Goal: Information Seeking & Learning: Compare options

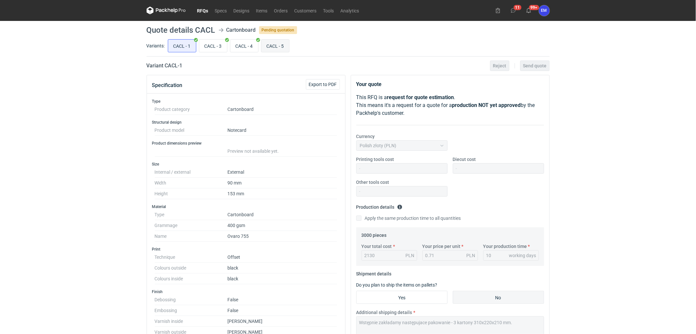
click at [277, 49] on input "CACL - 5" at bounding box center [275, 46] width 28 height 12
radio input "true"
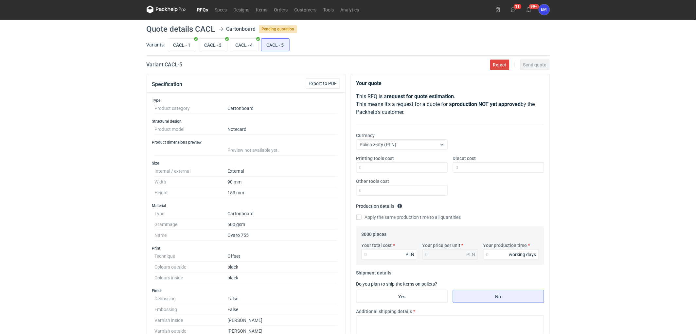
scroll to position [226, 0]
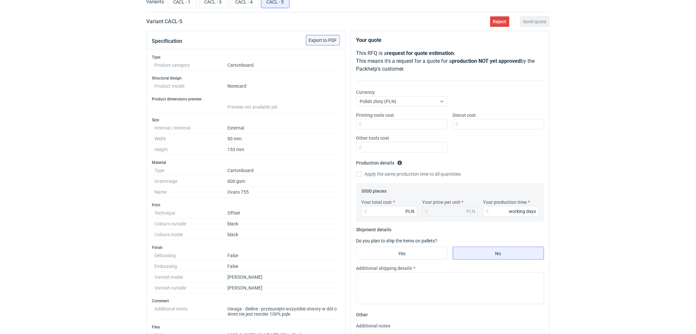
click at [329, 41] on span "Export to PDF" at bounding box center [323, 40] width 28 height 5
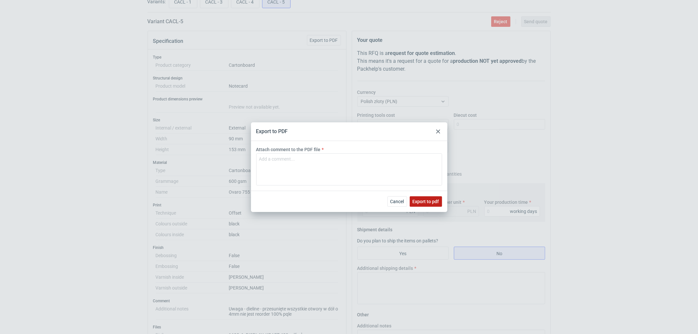
click at [430, 199] on span "Export to pdf" at bounding box center [426, 201] width 27 height 5
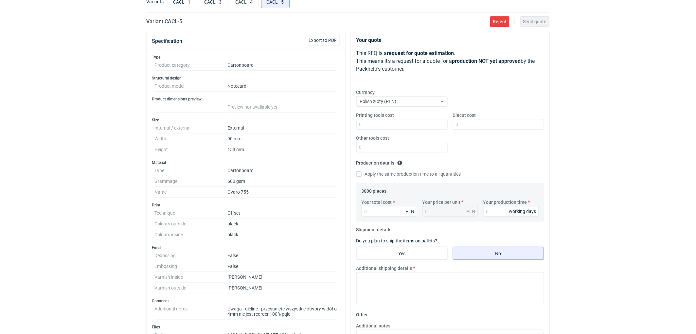
drag, startPoint x: 57, startPoint y: 122, endPoint x: 271, endPoint y: 191, distance: 224.3
click at [66, 126] on div "RFQs Specs Designs Items Orders Customers Tools Analytics 11 99+ EM Ewelina Mac…" at bounding box center [348, 123] width 696 height 334
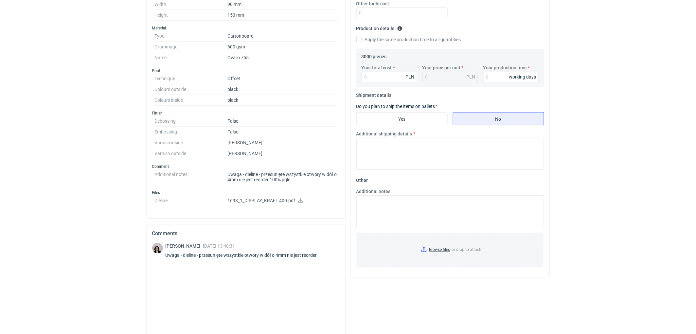
scroll to position [226, 0]
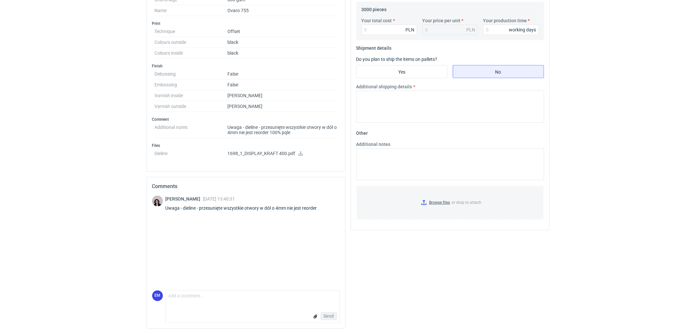
click at [301, 155] on icon at bounding box center [300, 153] width 5 height 5
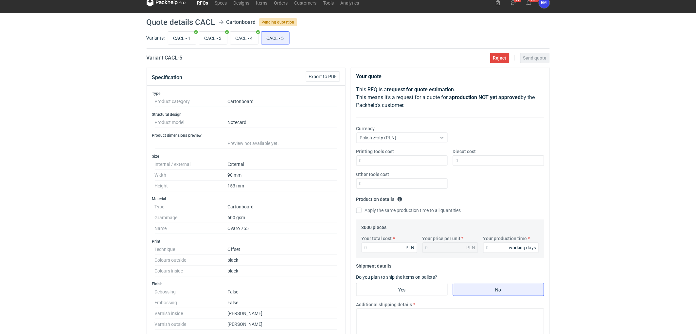
scroll to position [0, 0]
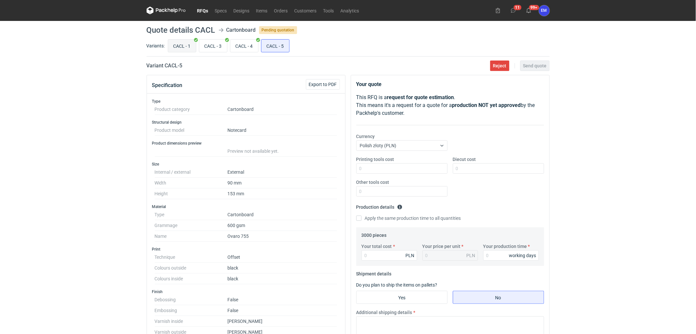
click at [180, 48] on input "CACL - 1" at bounding box center [182, 46] width 28 height 12
radio input "true"
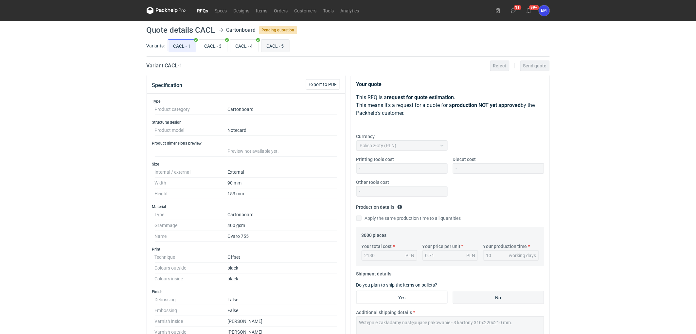
click at [277, 49] on input "CACL - 5" at bounding box center [275, 46] width 28 height 12
radio input "true"
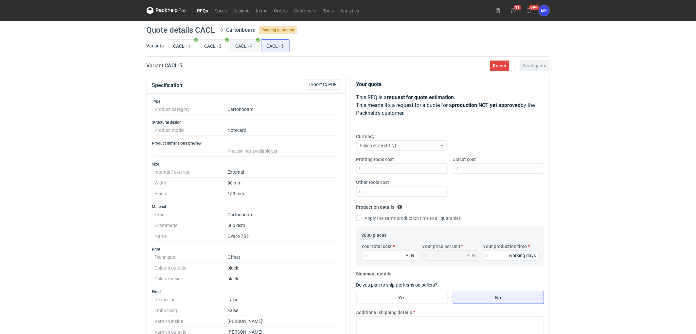
click at [250, 46] on input "CACL - 4" at bounding box center [244, 46] width 28 height 12
radio input "true"
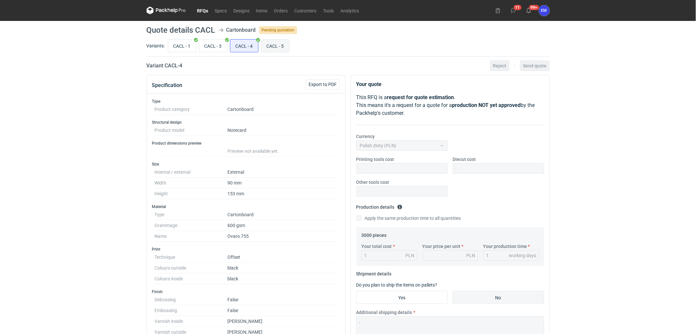
click at [277, 45] on input "CACL - 5" at bounding box center [275, 46] width 28 height 12
radio input "true"
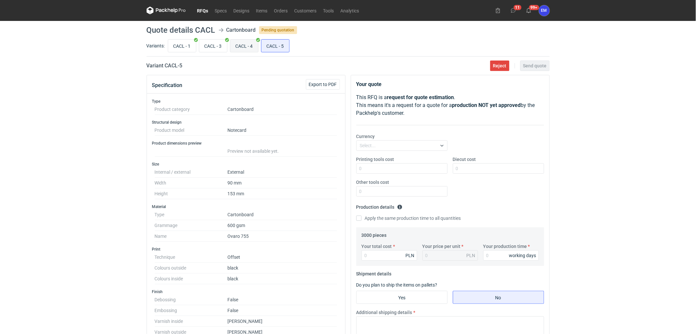
click at [243, 46] on input "CACL - 4" at bounding box center [244, 46] width 28 height 12
radio input "true"
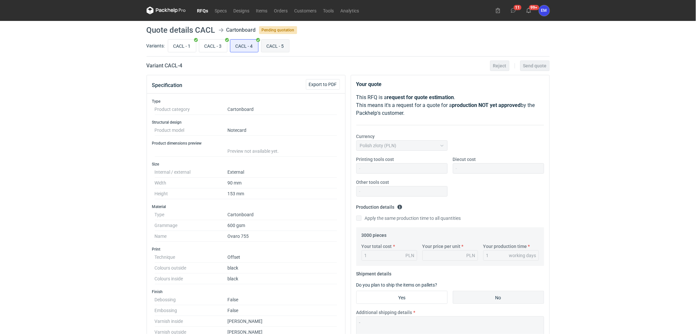
click at [282, 48] on input "CACL - 5" at bounding box center [275, 46] width 28 height 12
radio input "true"
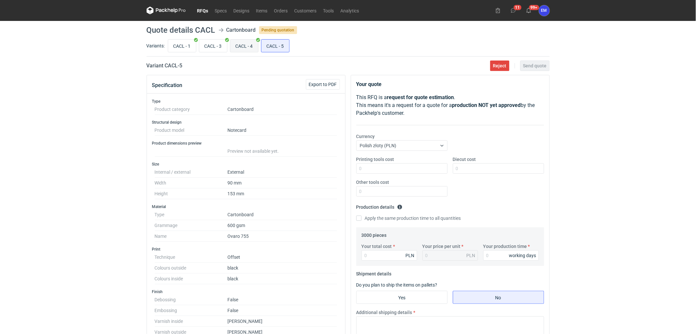
click at [249, 44] on input "CACL - 4" at bounding box center [244, 46] width 28 height 12
radio input "true"
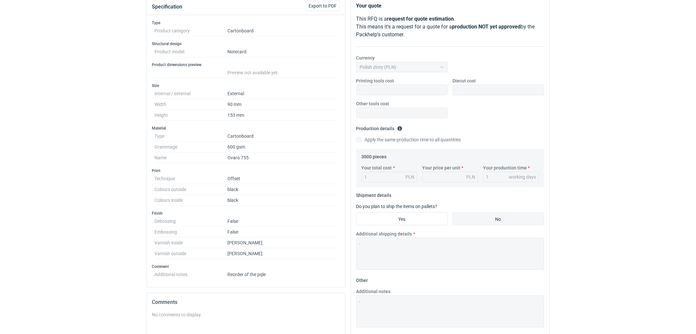
scroll to position [36, 0]
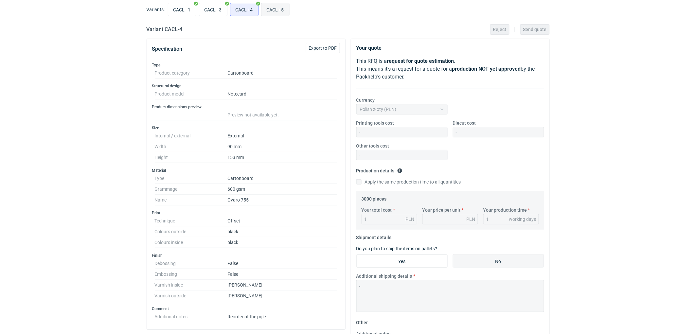
click at [279, 8] on input "CACL - 5" at bounding box center [275, 9] width 28 height 12
radio input "true"
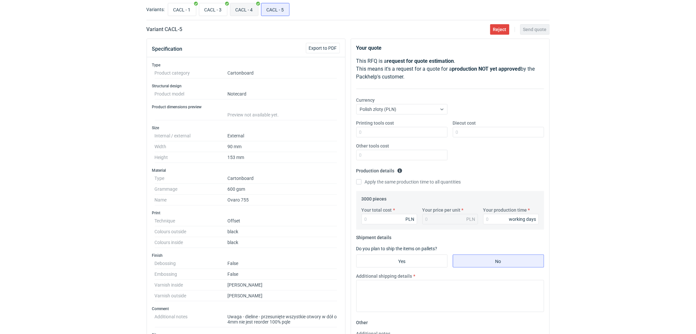
click at [246, 10] on input "CACL - 4" at bounding box center [244, 9] width 28 height 12
radio input "true"
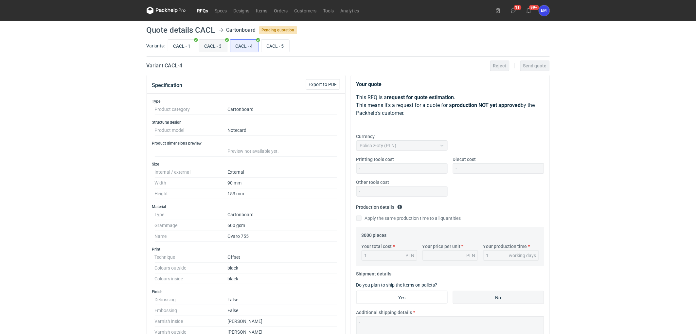
click at [206, 43] on input "CACL - 3" at bounding box center [213, 46] width 28 height 12
radio input "true"
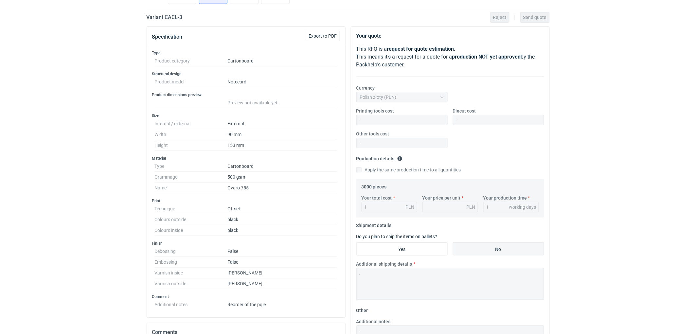
scroll to position [36, 0]
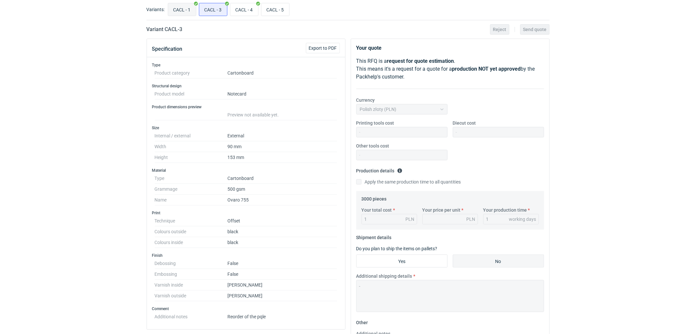
click at [187, 8] on input "CACL - 1" at bounding box center [182, 9] width 28 height 12
radio input "true"
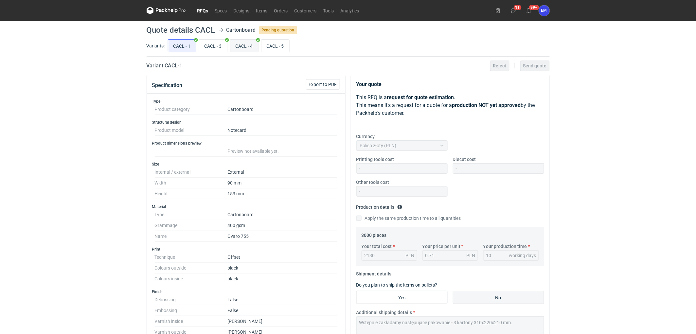
click at [244, 44] on input "CACL - 4" at bounding box center [244, 46] width 28 height 12
radio input "true"
click at [208, 48] on input "CACL - 3" at bounding box center [213, 46] width 28 height 12
radio input "true"
click at [183, 47] on input "CACL - 1" at bounding box center [182, 46] width 28 height 12
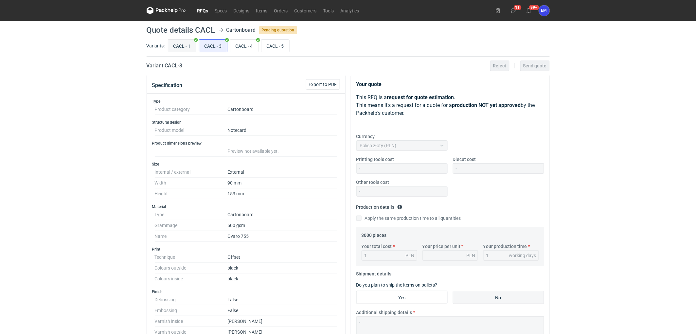
radio input "true"
click at [271, 44] on input "CACL - 5" at bounding box center [275, 46] width 28 height 12
radio input "true"
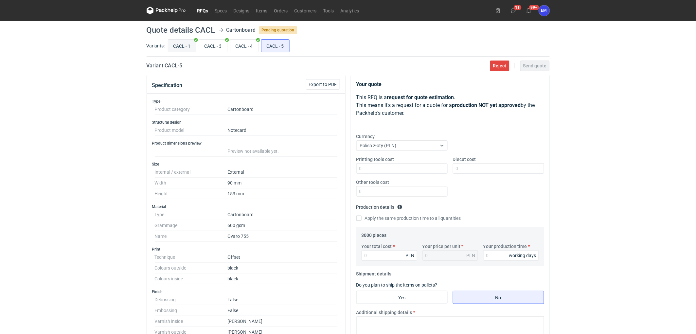
click at [186, 47] on input "CACL - 1" at bounding box center [182, 46] width 28 height 12
radio input "true"
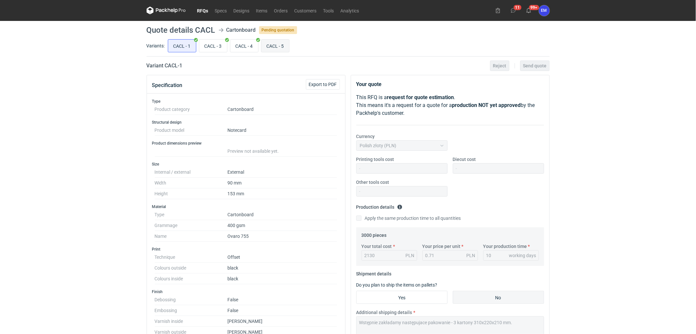
click at [284, 47] on input "CACL - 5" at bounding box center [275, 46] width 28 height 12
radio input "true"
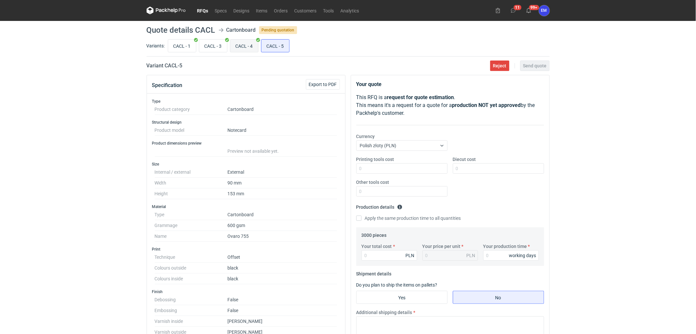
click at [246, 44] on input "CACL - 4" at bounding box center [244, 46] width 28 height 12
radio input "true"
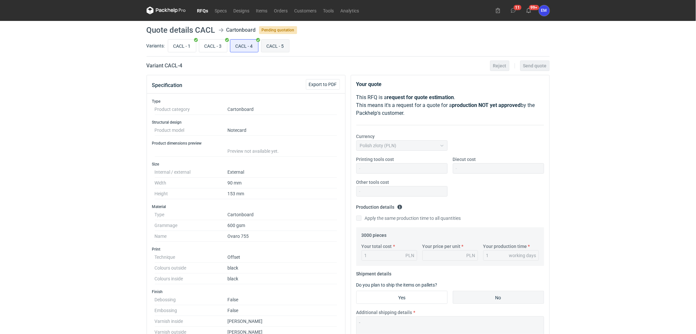
click at [274, 45] on input "CACL - 5" at bounding box center [275, 46] width 28 height 12
radio input "true"
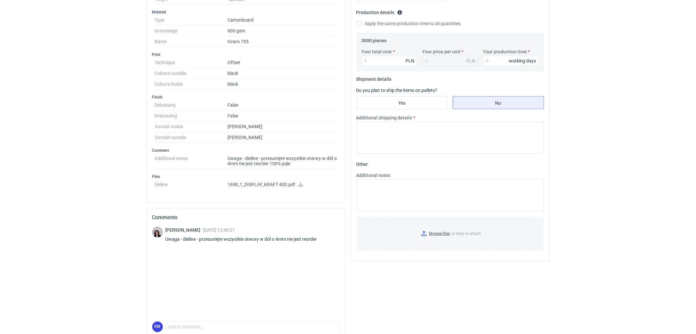
scroll to position [182, 0]
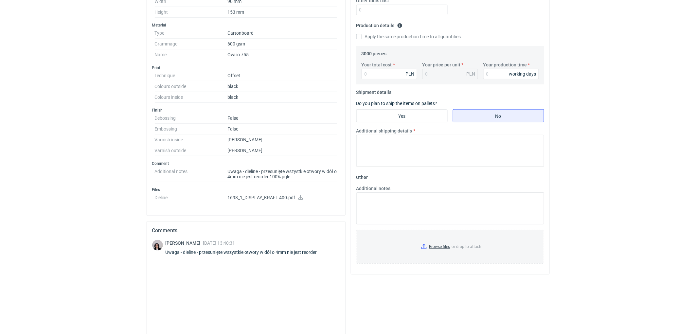
drag, startPoint x: 119, startPoint y: 198, endPoint x: 115, endPoint y: 198, distance: 4.6
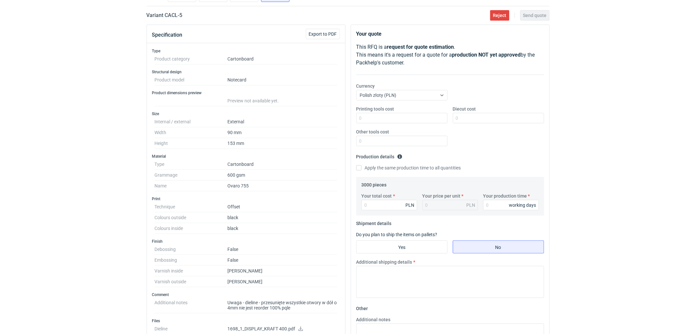
scroll to position [145, 0]
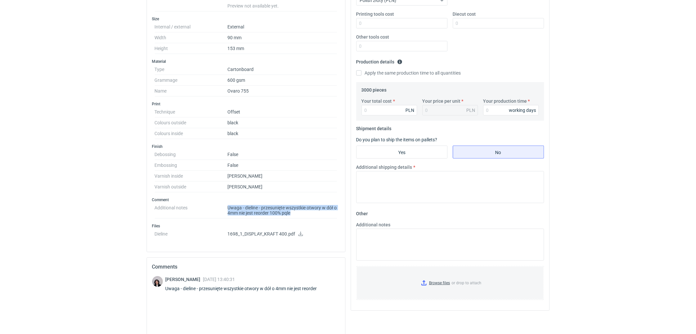
drag, startPoint x: 226, startPoint y: 209, endPoint x: 310, endPoint y: 211, distance: 83.8
click at [310, 211] on dl "Additional notes Uwaga - dieline - przesunięte wszystkie otwory w dół o 4mm nie…" at bounding box center [246, 211] width 183 height 16
copy dl "Uwaga - dieline - przesunięte wszystkie otwory w dół o 4mm nie jest reorder 100…"
click at [37, 189] on html "RFQs Specs Designs Items Orders Customers Tools Analytics 11 99+ EM Ewelina Mac…" at bounding box center [348, 22] width 696 height 334
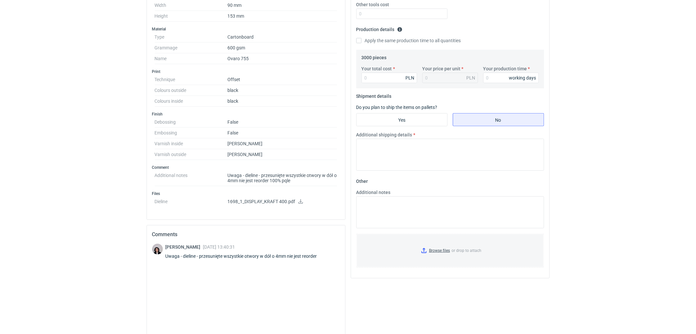
scroll to position [218, 0]
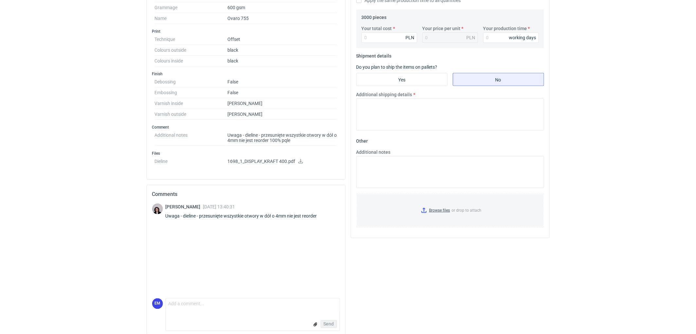
drag, startPoint x: 253, startPoint y: 218, endPoint x: 270, endPoint y: 237, distance: 25.0
click at [253, 219] on div "Uwaga - dieline - przesunięte wszystkie otwory w dół o 4mm nie jest reorder" at bounding box center [245, 216] width 159 height 7
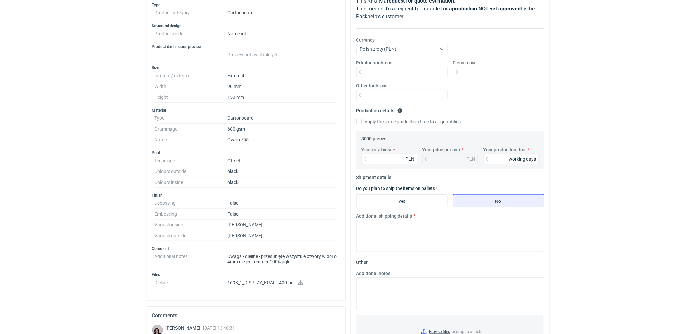
scroll to position [0, 0]
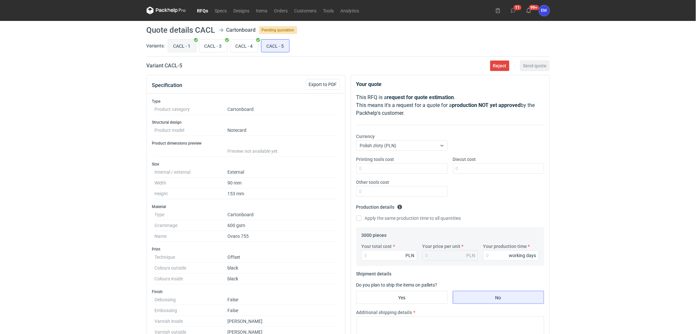
click at [176, 45] on input "CACL - 1" at bounding box center [182, 46] width 28 height 12
radio input "true"
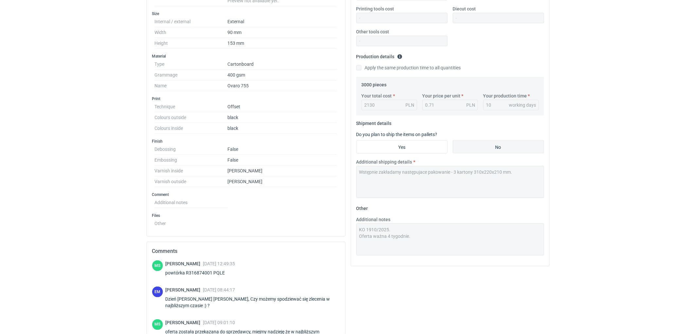
scroll to position [218, 0]
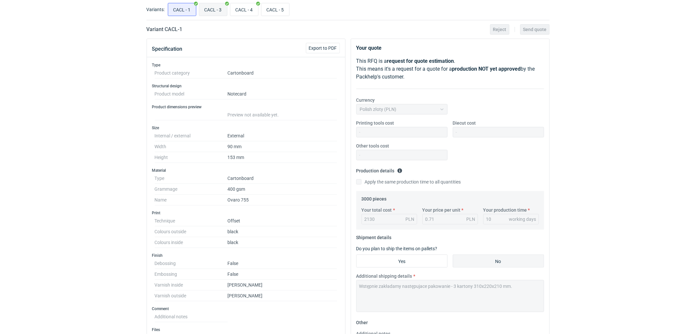
drag, startPoint x: 218, startPoint y: 10, endPoint x: 214, endPoint y: 15, distance: 6.5
click at [218, 10] on input "CACL - 3" at bounding box center [213, 9] width 28 height 12
radio input "true"
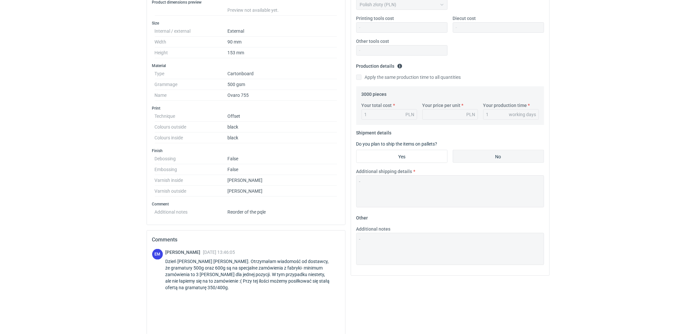
scroll to position [195, 0]
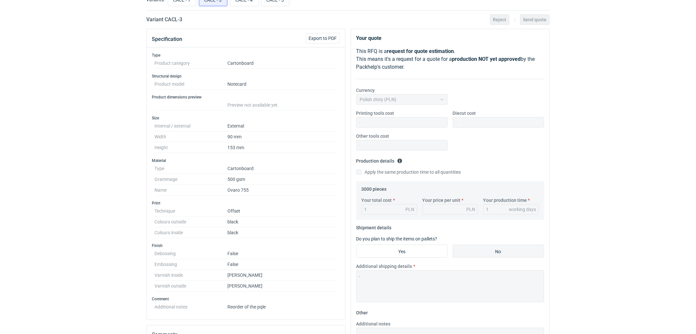
scroll to position [0, 0]
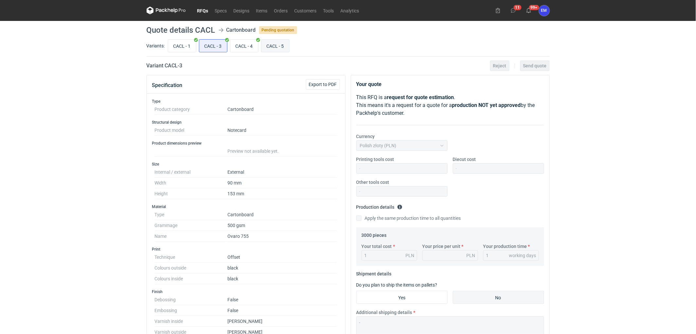
click at [277, 48] on input "CACL - 5" at bounding box center [275, 46] width 28 height 12
radio input "true"
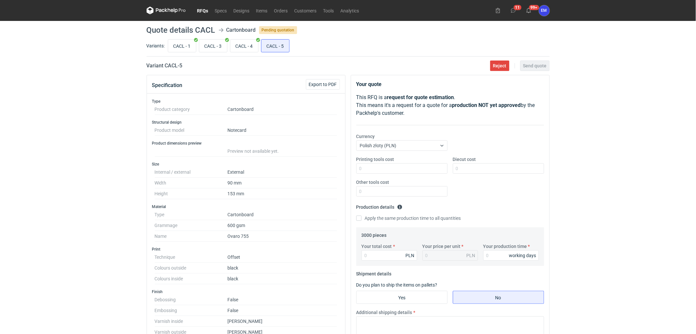
drag, startPoint x: 87, startPoint y: 181, endPoint x: 78, endPoint y: 189, distance: 12.1
click at [87, 181] on div "RFQs Specs Designs Items Orders Customers Tools Analytics 11 99+ EM Ewelina Mac…" at bounding box center [348, 167] width 696 height 334
click at [184, 40] on input "CACL - 1" at bounding box center [182, 46] width 28 height 12
radio input "true"
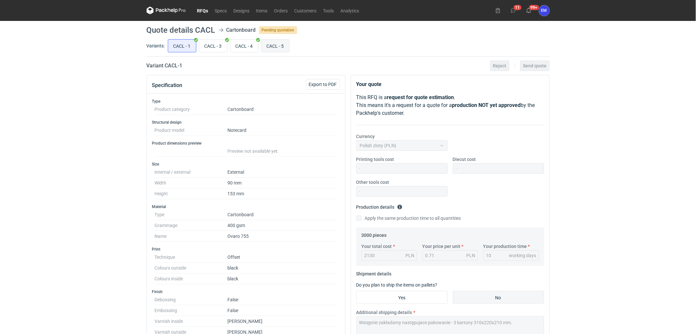
click at [282, 45] on input "CACL - 5" at bounding box center [275, 46] width 28 height 12
radio input "true"
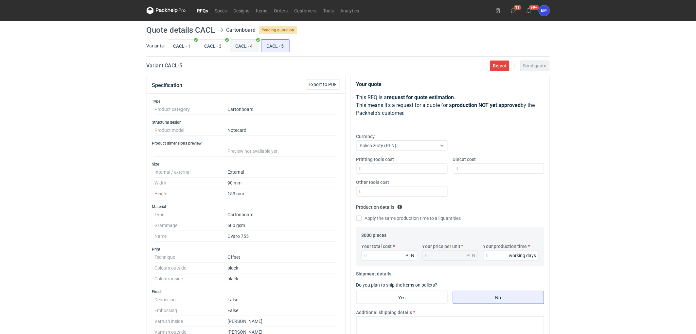
click at [242, 47] on input "CACL - 4" at bounding box center [244, 46] width 28 height 12
radio input "true"
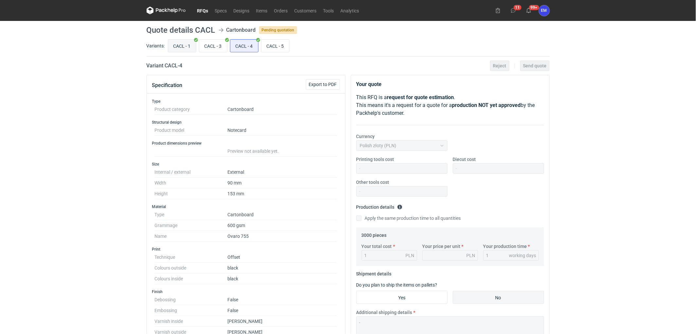
click at [185, 48] on input "CACL - 1" at bounding box center [182, 46] width 28 height 12
radio input "true"
click at [271, 43] on input "CACL - 5" at bounding box center [275, 46] width 28 height 12
radio input "true"
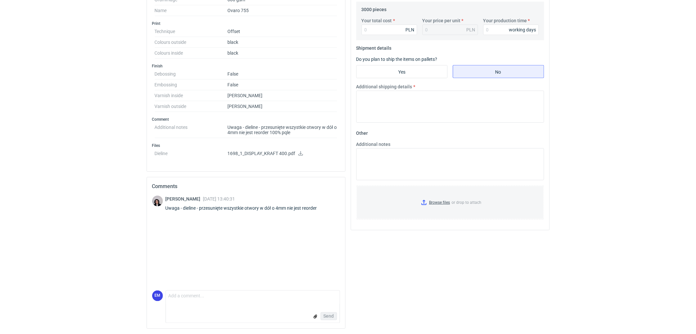
scroll to position [226, 0]
drag, startPoint x: 37, startPoint y: 195, endPoint x: 56, endPoint y: 198, distance: 19.9
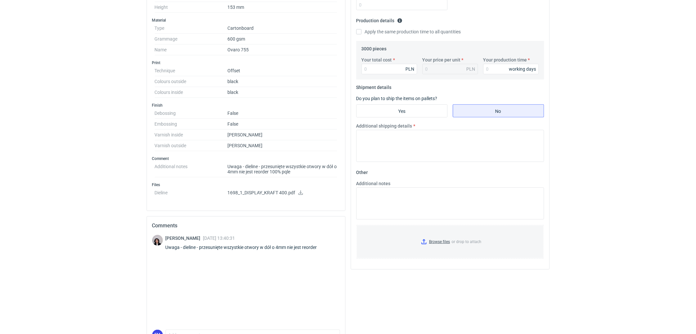
scroll to position [44, 0]
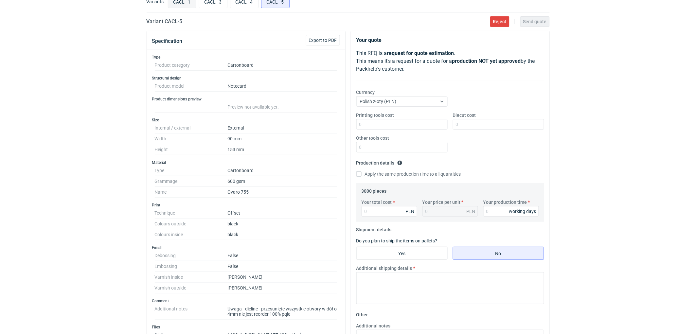
click at [180, 2] on input "CACL - 1" at bounding box center [182, 1] width 28 height 12
radio input "true"
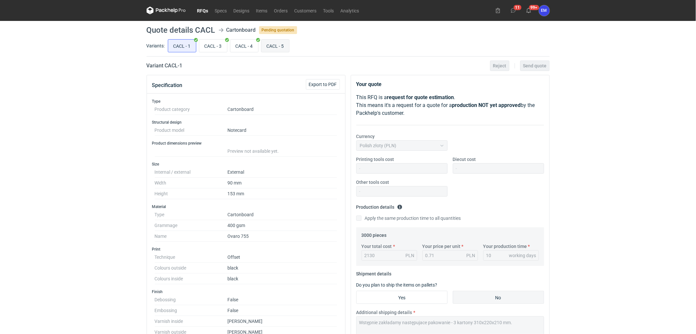
click at [277, 45] on input "CACL - 5" at bounding box center [275, 46] width 28 height 12
radio input "true"
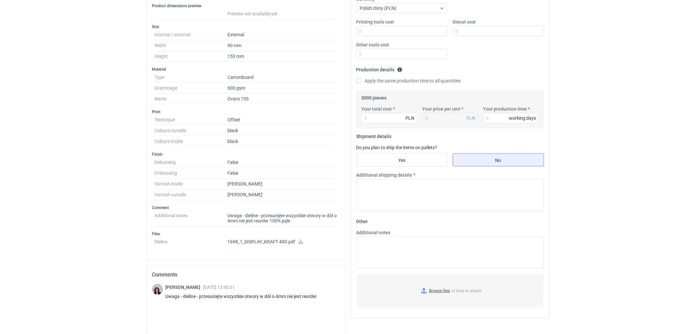
scroll to position [73, 0]
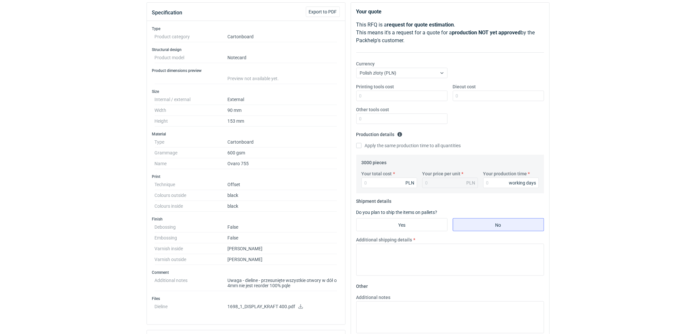
click at [639, 113] on div "RFQs Specs Designs Items Orders Customers Tools Analytics 11 99+ EM Ewelina Mac…" at bounding box center [348, 94] width 696 height 334
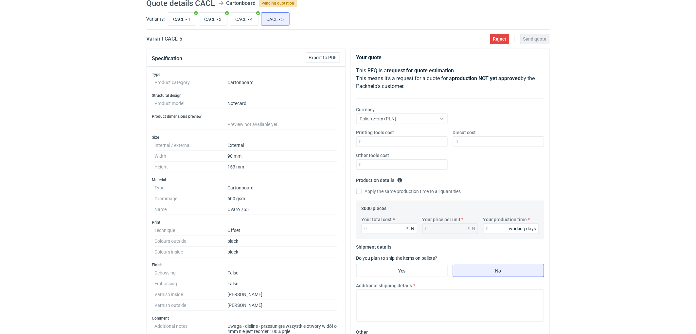
scroll to position [0, 0]
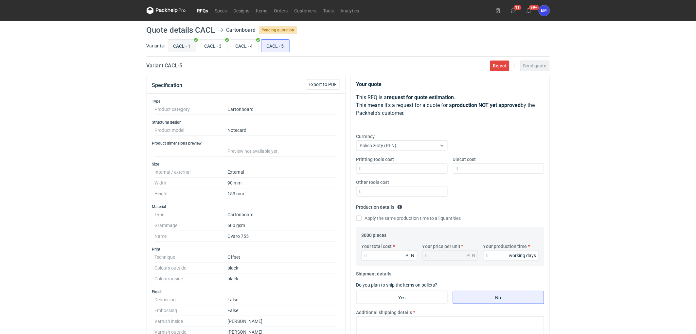
click at [170, 46] on input "CACL - 1" at bounding box center [182, 46] width 28 height 12
radio input "true"
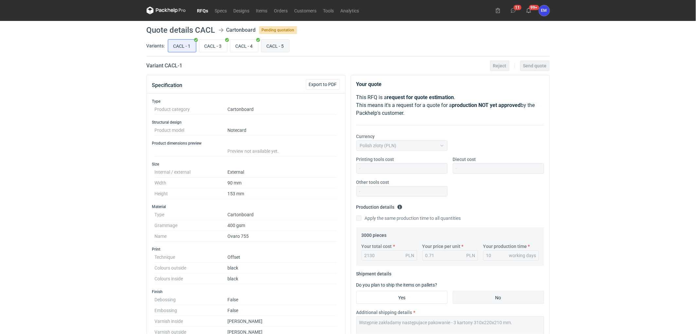
click at [274, 45] on input "CACL - 5" at bounding box center [275, 46] width 28 height 12
radio input "true"
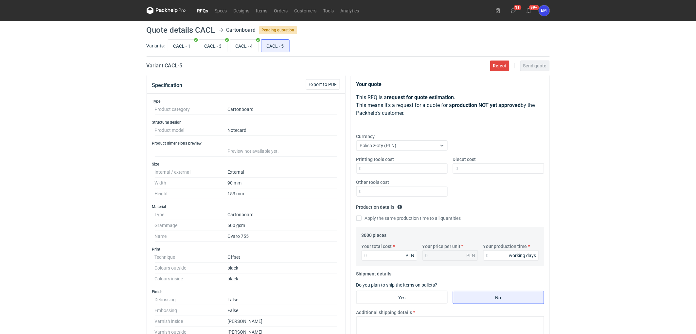
click at [67, 129] on div "RFQs Specs Designs Items Orders Customers Tools Analytics 11 99+ EM Ewelina Mac…" at bounding box center [348, 167] width 696 height 334
click at [76, 80] on div "RFQs Specs Designs Items Orders Customers Tools Analytics 11 99+ EM Ewelina Mac…" at bounding box center [348, 167] width 696 height 334
drag, startPoint x: 64, startPoint y: 139, endPoint x: 95, endPoint y: 167, distance: 42.0
click at [69, 139] on div "RFQs Specs Designs Items Orders Customers Tools Analytics 11 99+ EM Ewelina Mac…" at bounding box center [348, 167] width 696 height 334
click at [51, 153] on div "RFQs Specs Designs Items Orders Customers Tools Analytics 11 99+ EM Ewelina Mac…" at bounding box center [348, 167] width 696 height 334
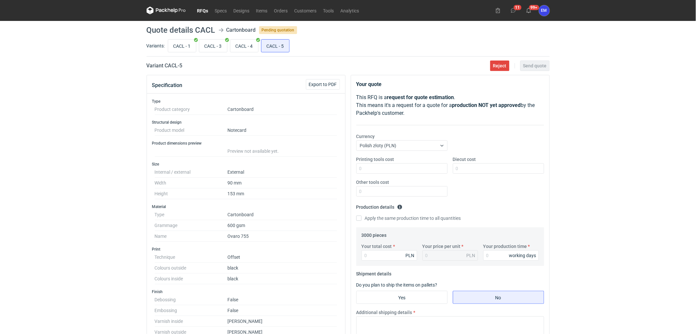
drag, startPoint x: 4, startPoint y: 142, endPoint x: 45, endPoint y: 160, distance: 44.7
click at [31, 148] on div "RFQs Specs Designs Items Orders Customers Tools Analytics 11 99+ EM Ewelina Mac…" at bounding box center [348, 167] width 696 height 334
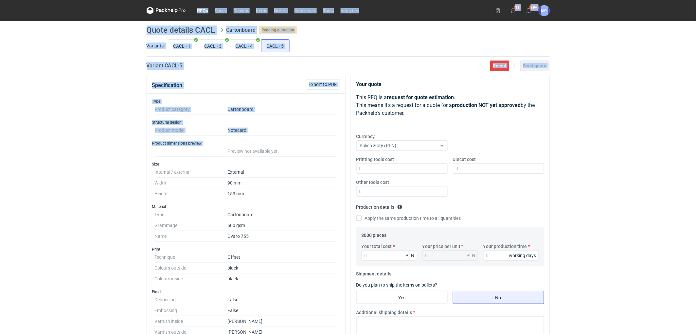
click at [73, 143] on div "RFQs Specs Designs Items Orders Customers Tools Analytics 11 99+ EM Ewelina Mac…" at bounding box center [348, 167] width 696 height 334
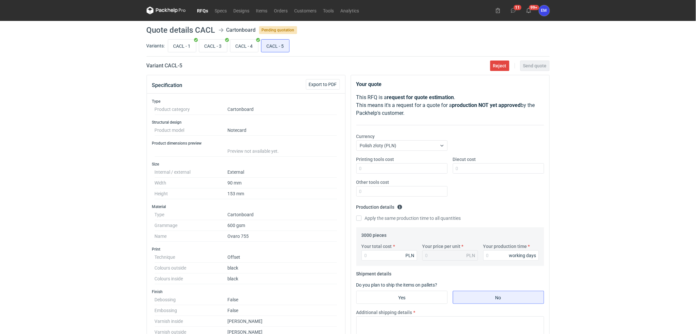
click at [32, 165] on div "RFQs Specs Designs Items Orders Customers Tools Analytics 11 99+ EM Ewelina Mac…" at bounding box center [348, 167] width 696 height 334
click at [66, 195] on div "RFQs Specs Designs Items Orders Customers Tools Analytics 11 99+ EM Ewelina Mac…" at bounding box center [348, 167] width 696 height 334
click at [128, 139] on div "RFQs Specs Designs Items Orders Customers Tools Analytics 11 99+ EM Ewelina Mac…" at bounding box center [348, 167] width 696 height 334
click at [105, 129] on div "RFQs Specs Designs Items Orders Customers Tools Analytics 11 99+ EM Ewelina Mac…" at bounding box center [348, 167] width 696 height 334
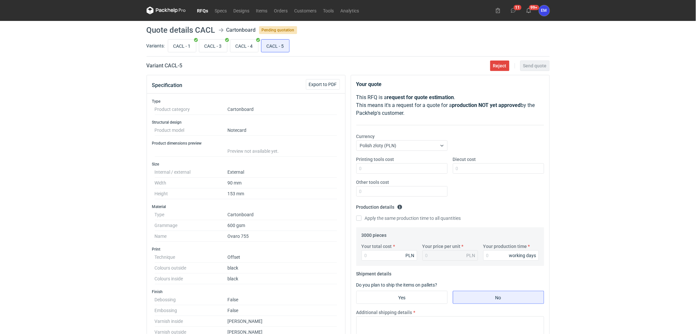
click at [76, 157] on div "RFQs Specs Designs Items Orders Customers Tools Analytics 11 99+ EM Ewelina Mac…" at bounding box center [348, 167] width 696 height 334
click at [49, 126] on div "RFQs Specs Designs Items Orders Customers Tools Analytics 11 99+ EM Ewelina Mac…" at bounding box center [348, 167] width 696 height 334
click at [77, 92] on div "RFQs Specs Designs Items Orders Customers Tools Analytics 11 99+ EM Ewelina Mac…" at bounding box center [348, 167] width 696 height 334
